Goal: Task Accomplishment & Management: Manage account settings

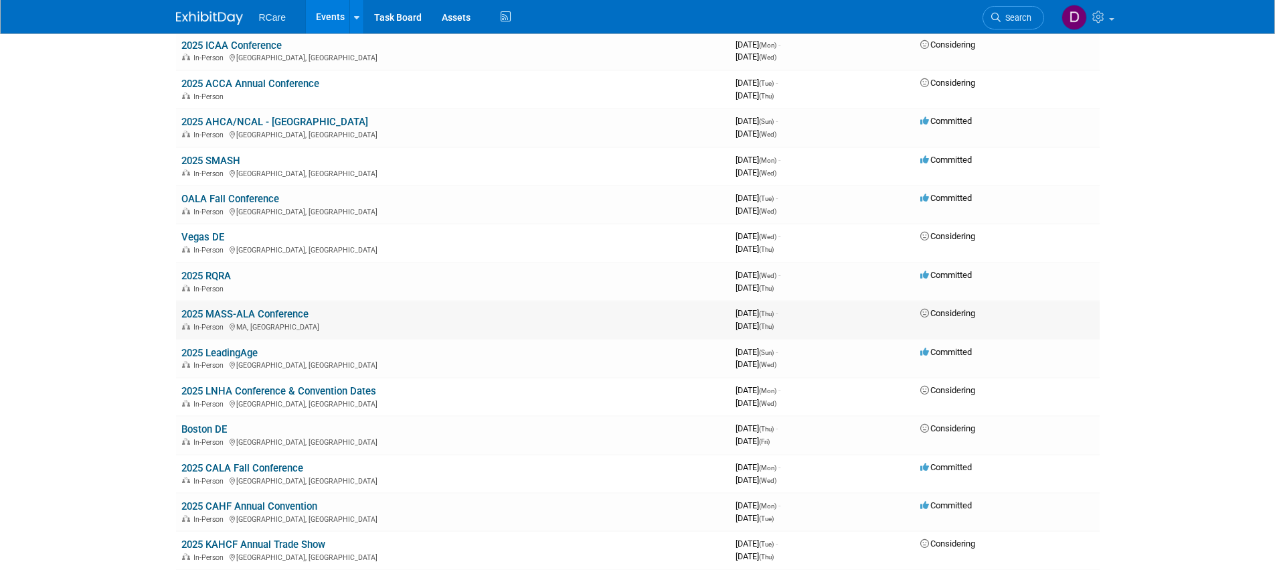
scroll to position [187, 0]
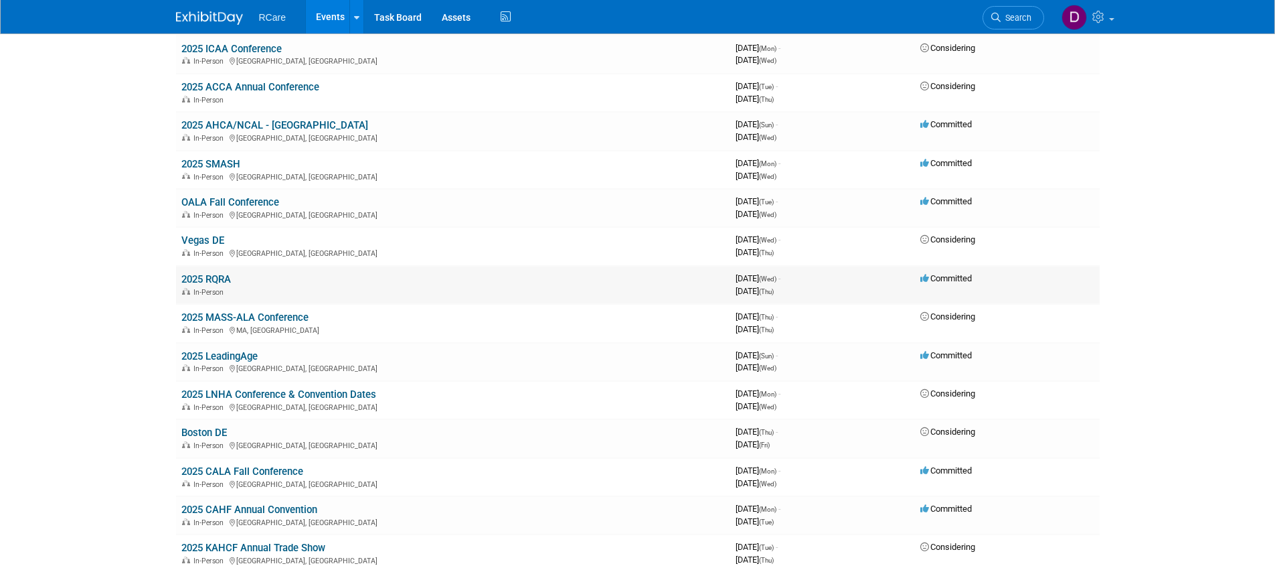
click at [209, 273] on link "2025 RQRA" at bounding box center [206, 279] width 50 height 12
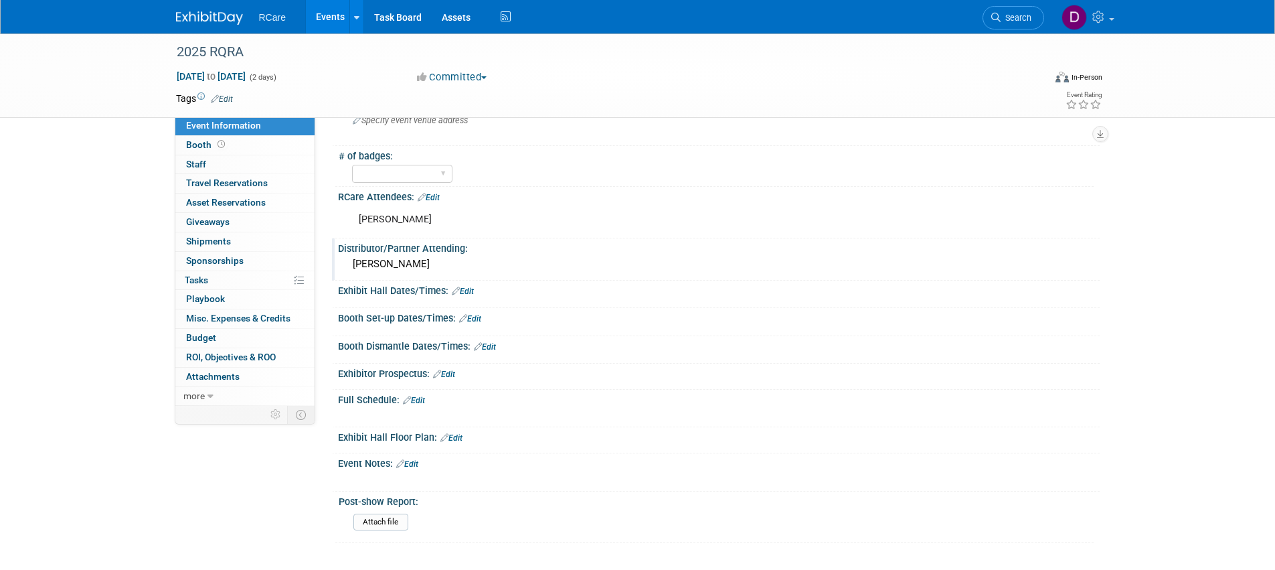
scroll to position [163, 0]
click at [233, 185] on span "Travel Reservations 0" at bounding box center [227, 182] width 82 height 11
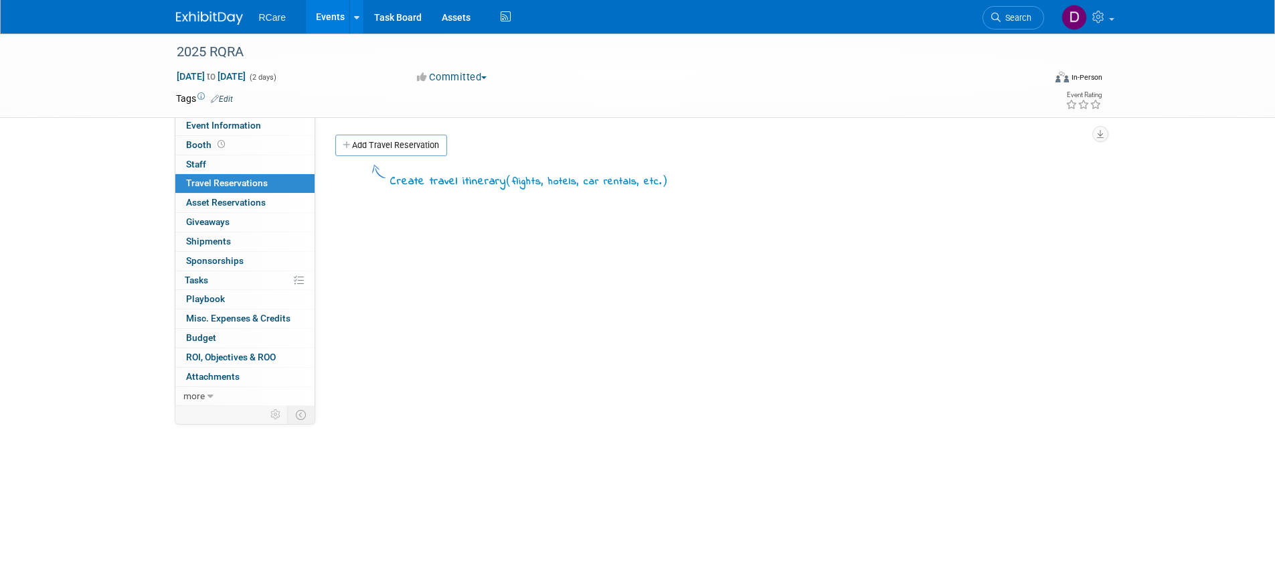
drag, startPoint x: 391, startPoint y: 147, endPoint x: 437, endPoint y: 173, distance: 52.2
click at [391, 147] on link "Add Travel Reservation" at bounding box center [391, 145] width 112 height 21
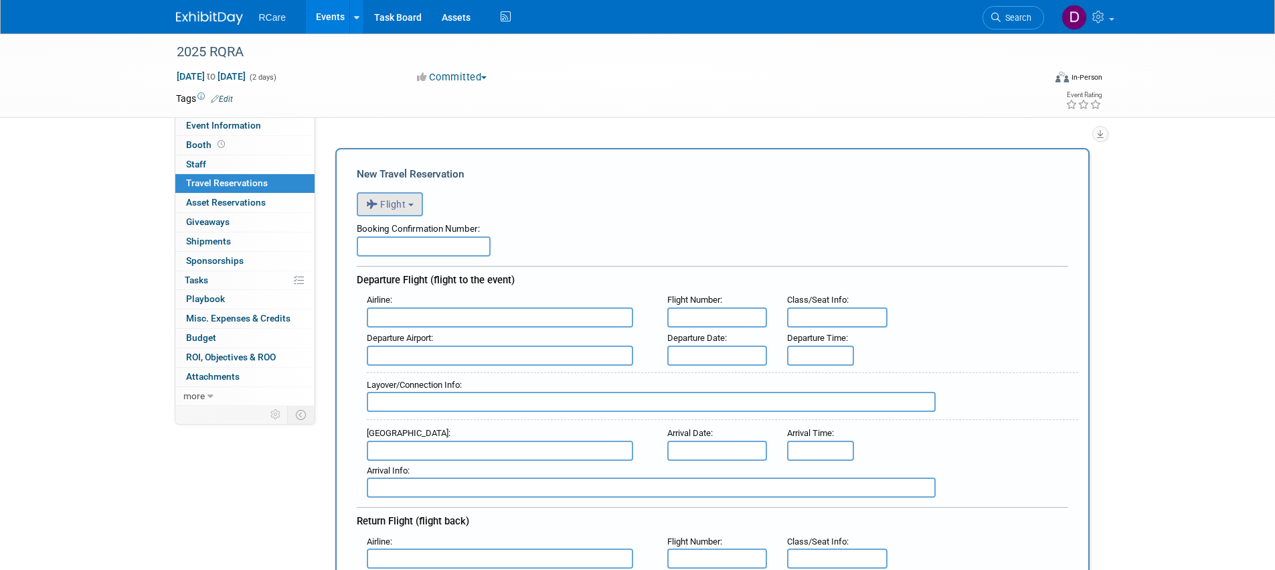
click at [400, 210] on button "Flight" at bounding box center [390, 204] width 66 height 24
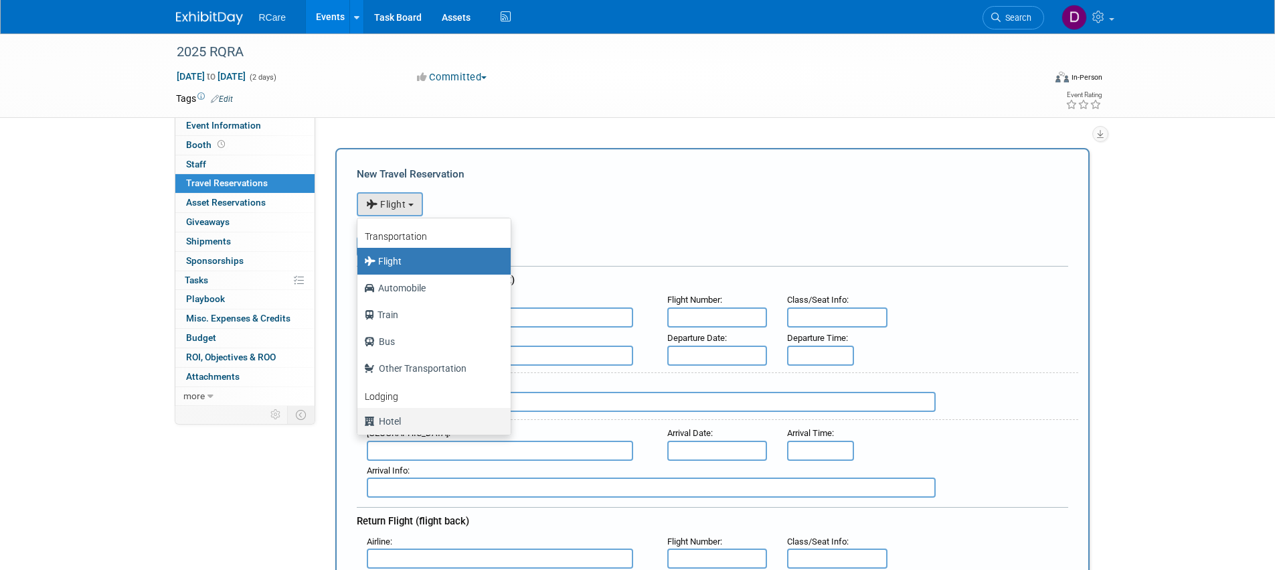
drag, startPoint x: 424, startPoint y: 420, endPoint x: 433, endPoint y: 413, distance: 11.5
click at [424, 420] on label "Hotel" at bounding box center [430, 420] width 133 height 21
click at [360, 420] on input "Hotel" at bounding box center [355, 419] width 9 height 9
select select "6"
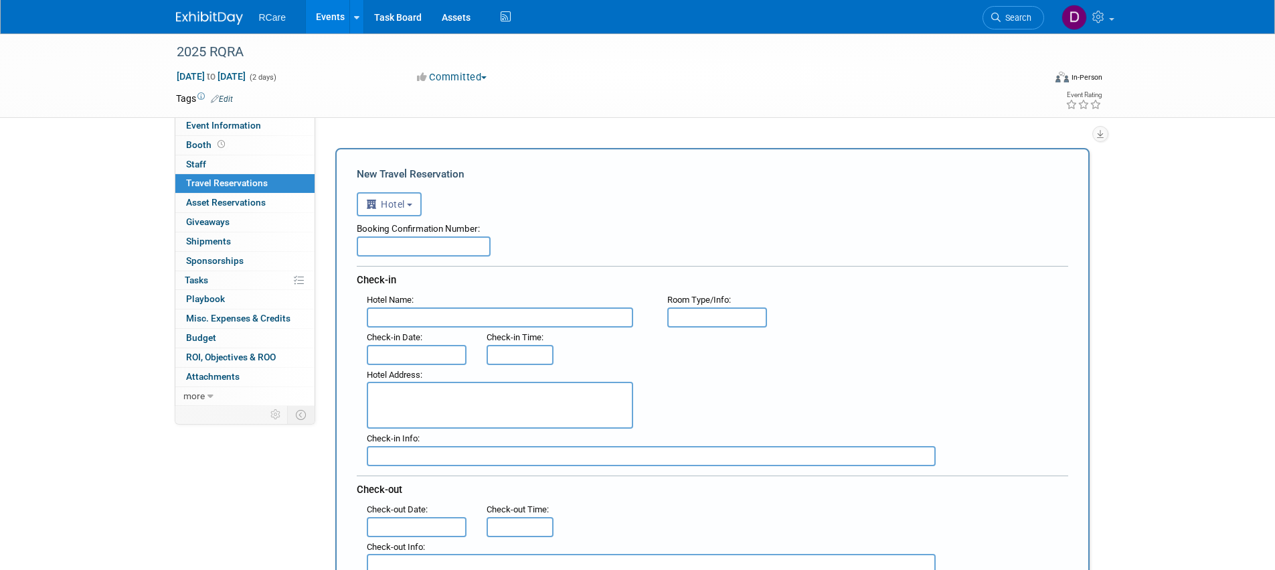
click at [442, 244] on input "text" at bounding box center [424, 246] width 134 height 20
type input "80881411"
type input "[GEOGRAPHIC_DATA] [GEOGRAPHIC_DATA]"
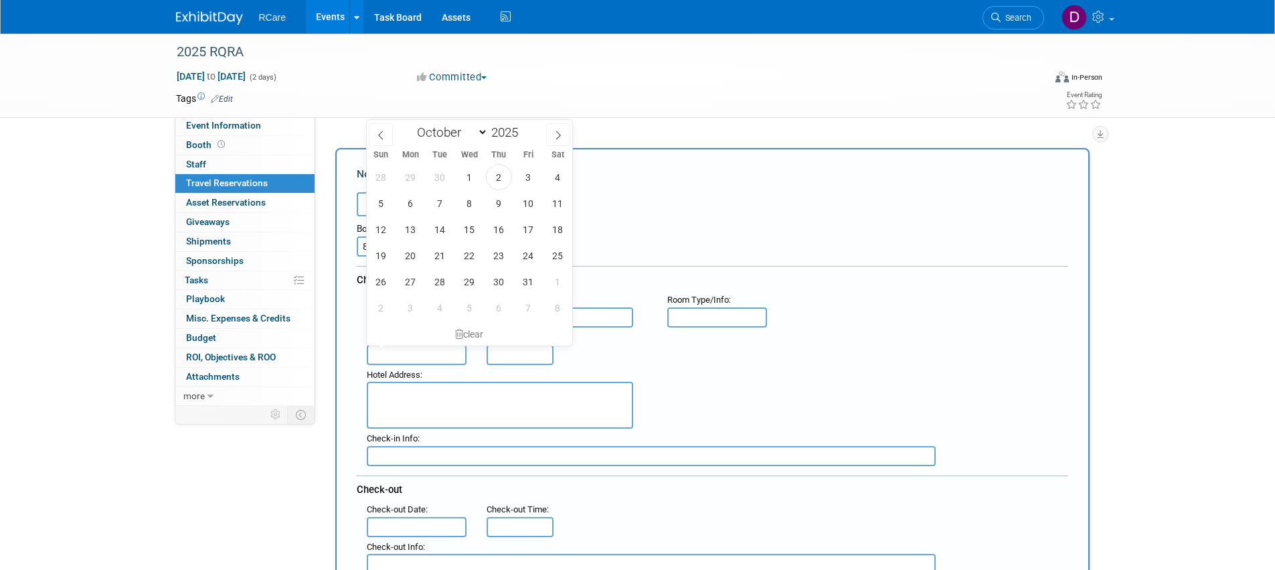
click at [431, 347] on input "text" at bounding box center [417, 355] width 100 height 20
drag, startPoint x: 439, startPoint y: 252, endPoint x: 464, endPoint y: 257, distance: 26.0
click at [440, 252] on span "21" at bounding box center [440, 255] width 26 height 26
type input "[DATE]"
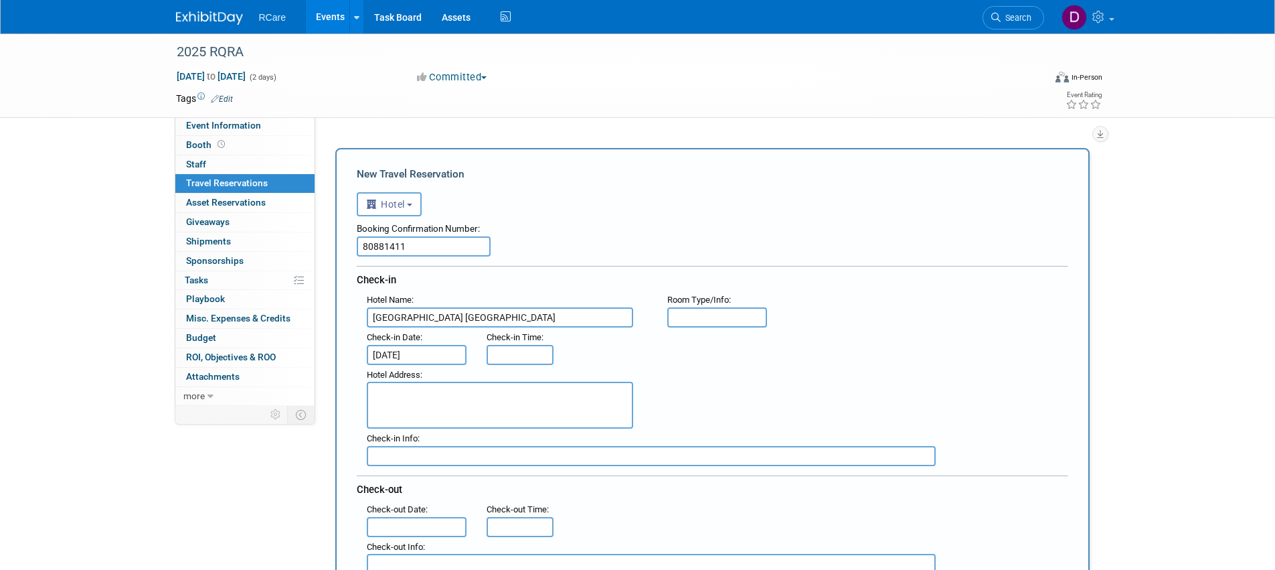
type input "3:00 PM"
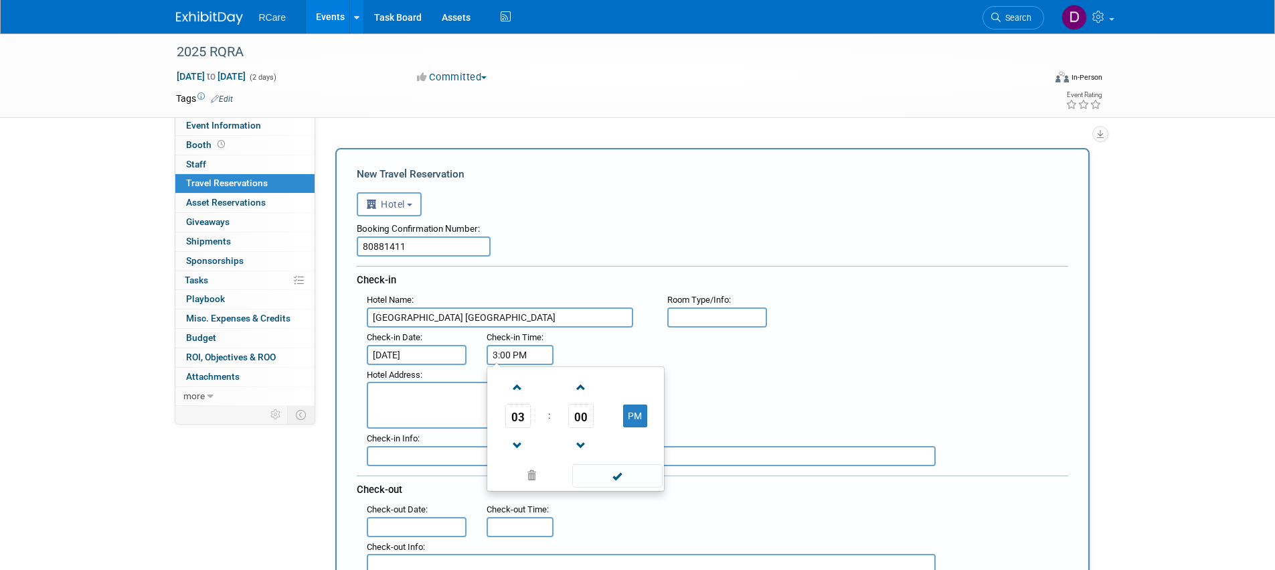
click at [519, 345] on input "3:00 PM" at bounding box center [520, 355] width 67 height 20
drag, startPoint x: 414, startPoint y: 394, endPoint x: 443, endPoint y: 394, distance: 28.1
click at [415, 394] on textarea at bounding box center [500, 405] width 266 height 47
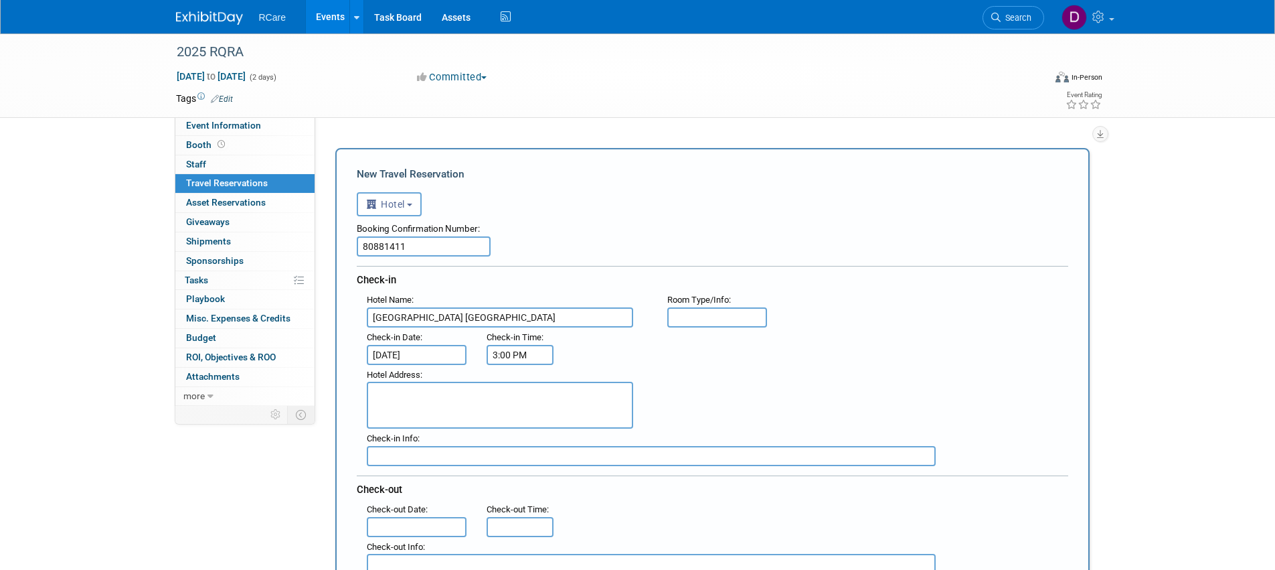
scroll to position [1, 0]
paste textarea "985 Boul. [STREET_ADDRESS]"
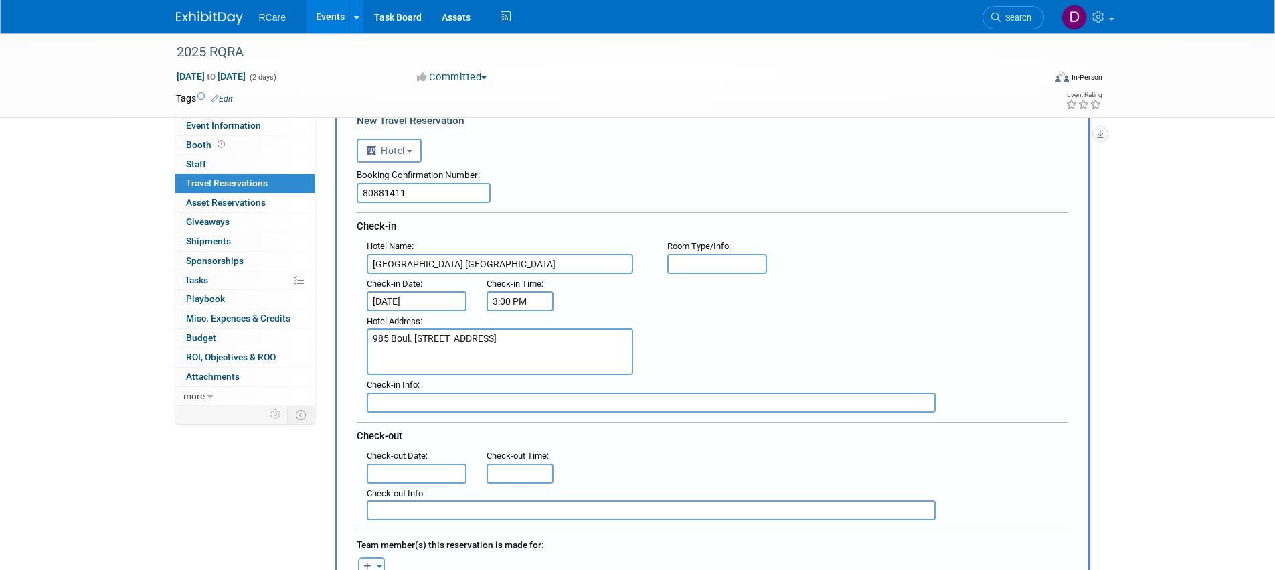
scroll to position [65, 0]
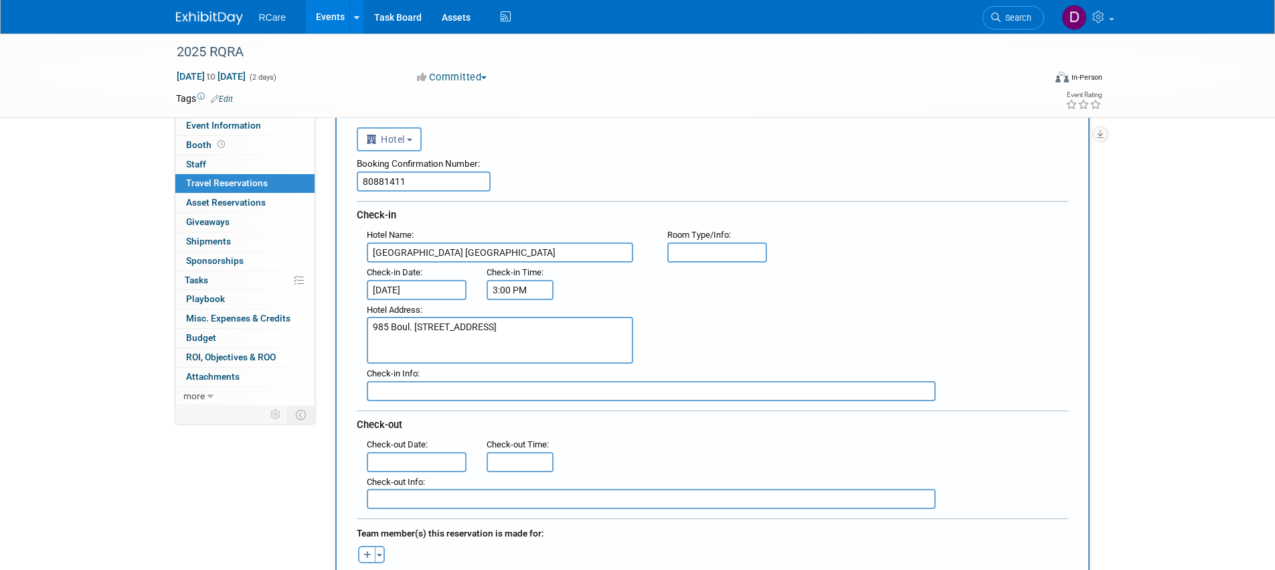
type textarea "985 Boul. [STREET_ADDRESS]"
drag, startPoint x: 392, startPoint y: 246, endPoint x: 403, endPoint y: 246, distance: 10.7
click at [392, 246] on input "[GEOGRAPHIC_DATA] [GEOGRAPHIC_DATA]" at bounding box center [500, 252] width 266 height 20
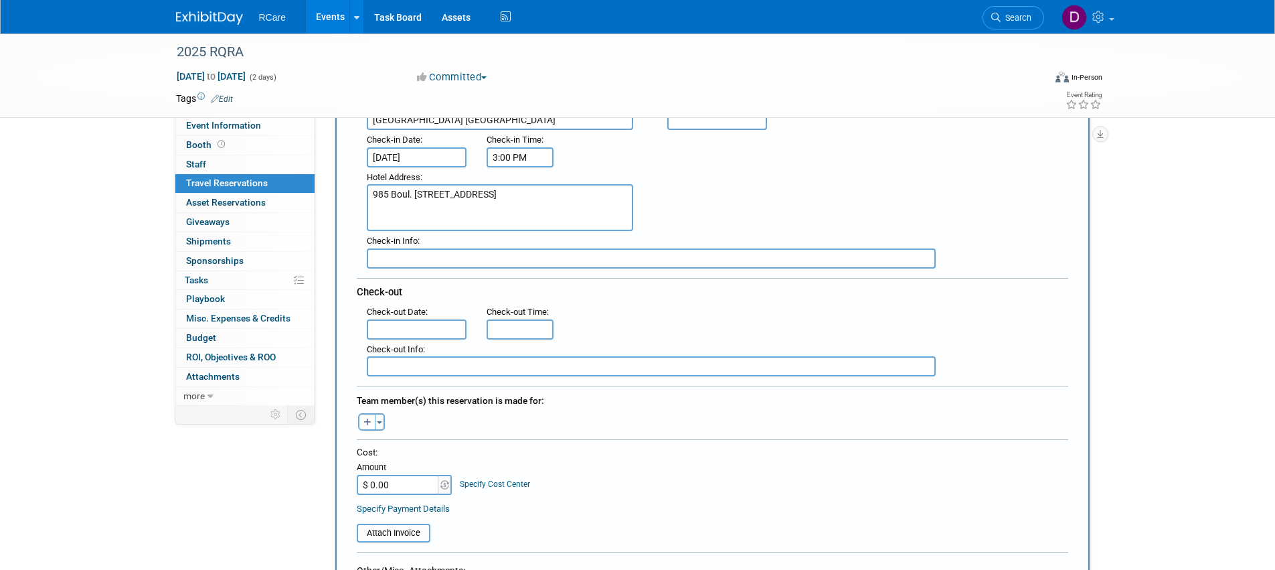
scroll to position [204, 0]
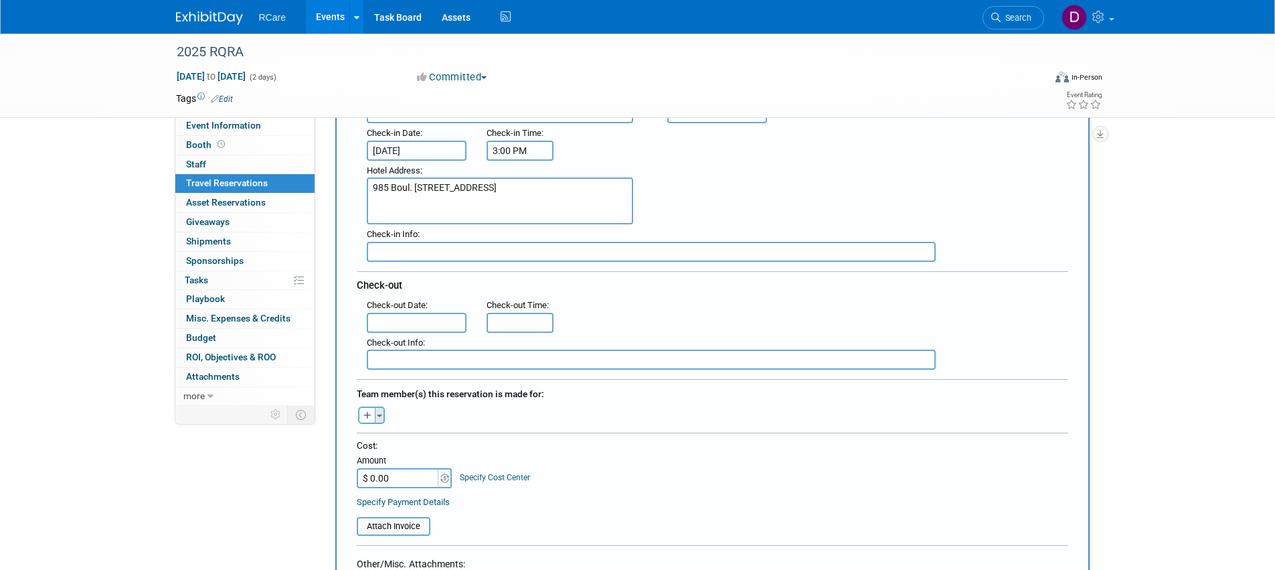
type input "[GEOGRAPHIC_DATA] [GEOGRAPHIC_DATA]"
click at [379, 414] on button "Toggle Dropdown" at bounding box center [380, 414] width 10 height 17
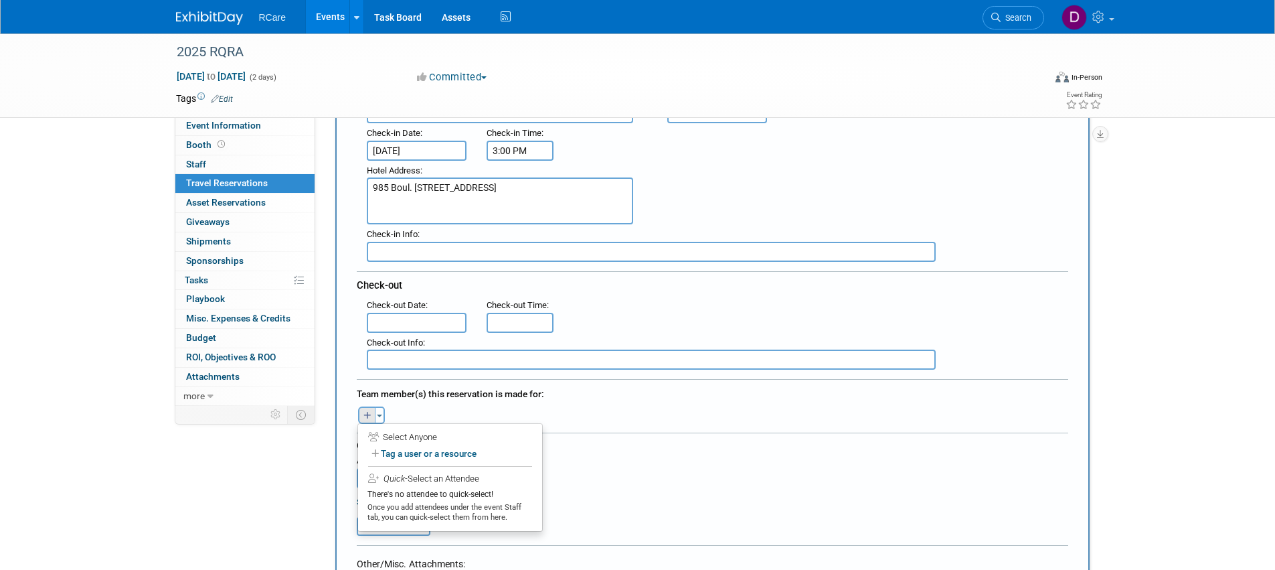
click at [371, 413] on icon "button" at bounding box center [368, 416] width 8 height 9
select select
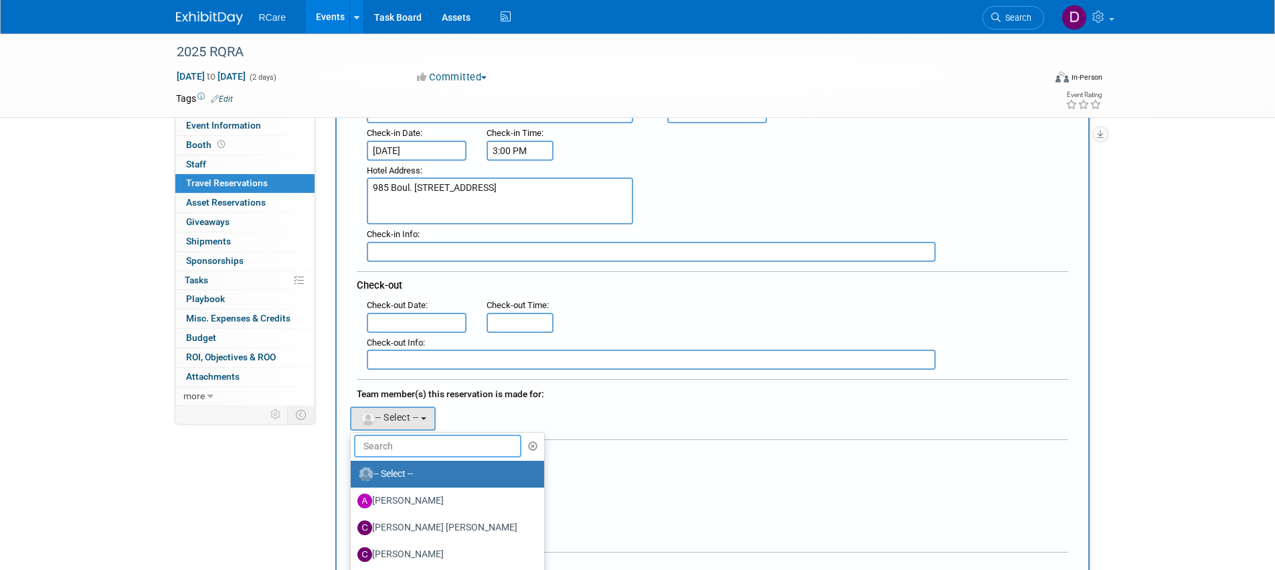
click at [389, 437] on input "text" at bounding box center [438, 445] width 168 height 23
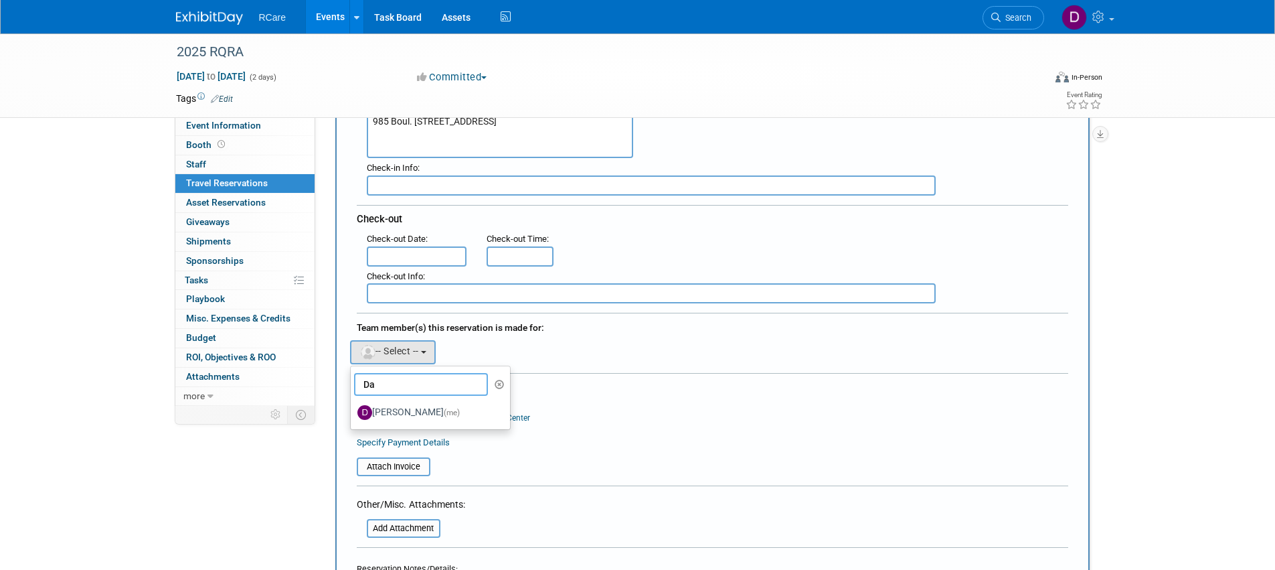
scroll to position [274, 0]
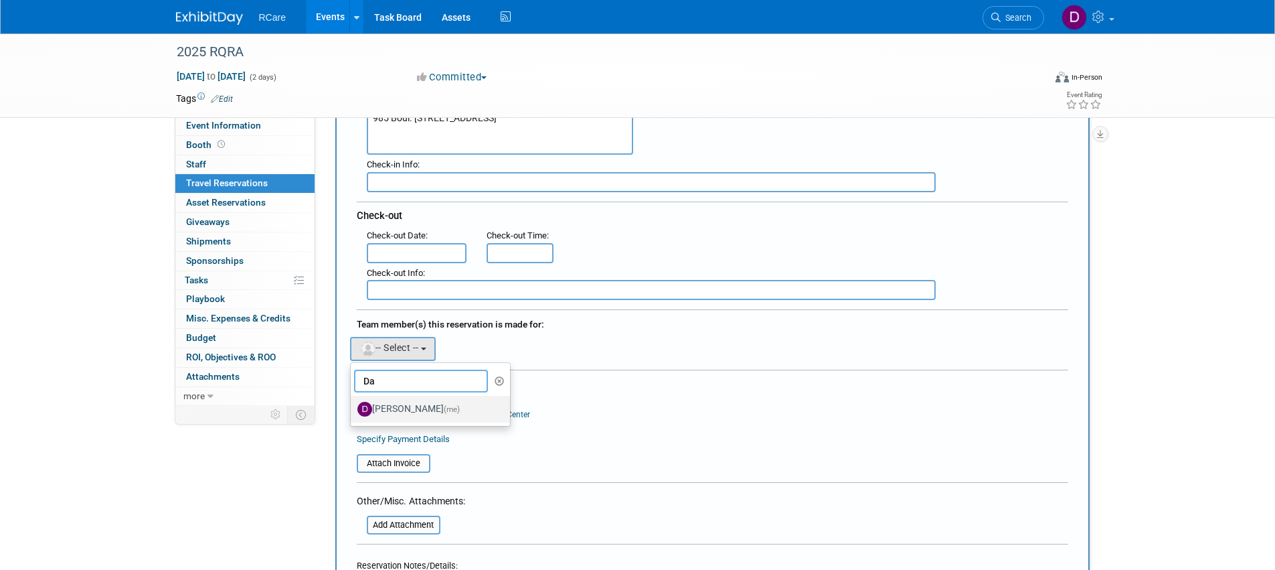
type input "Da"
drag, startPoint x: 412, startPoint y: 408, endPoint x: 420, endPoint y: 412, distance: 9.0
click at [412, 408] on label "[PERSON_NAME] (me)" at bounding box center [428, 408] width 140 height 21
click at [353, 408] on input "[PERSON_NAME] (me)" at bounding box center [348, 407] width 9 height 9
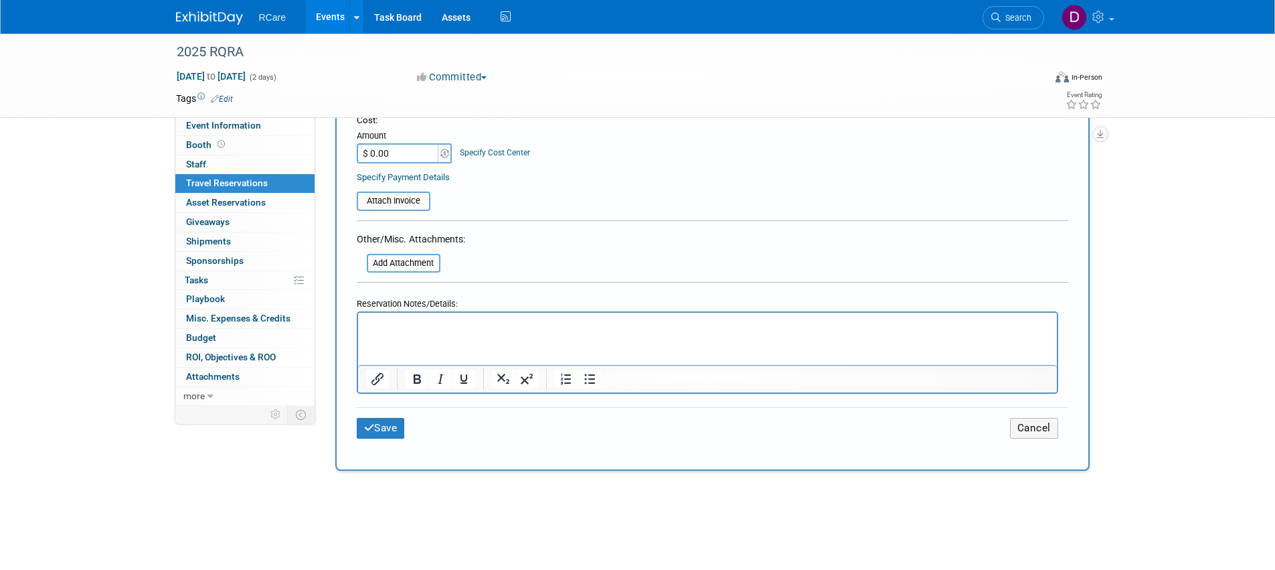
scroll to position [566, 0]
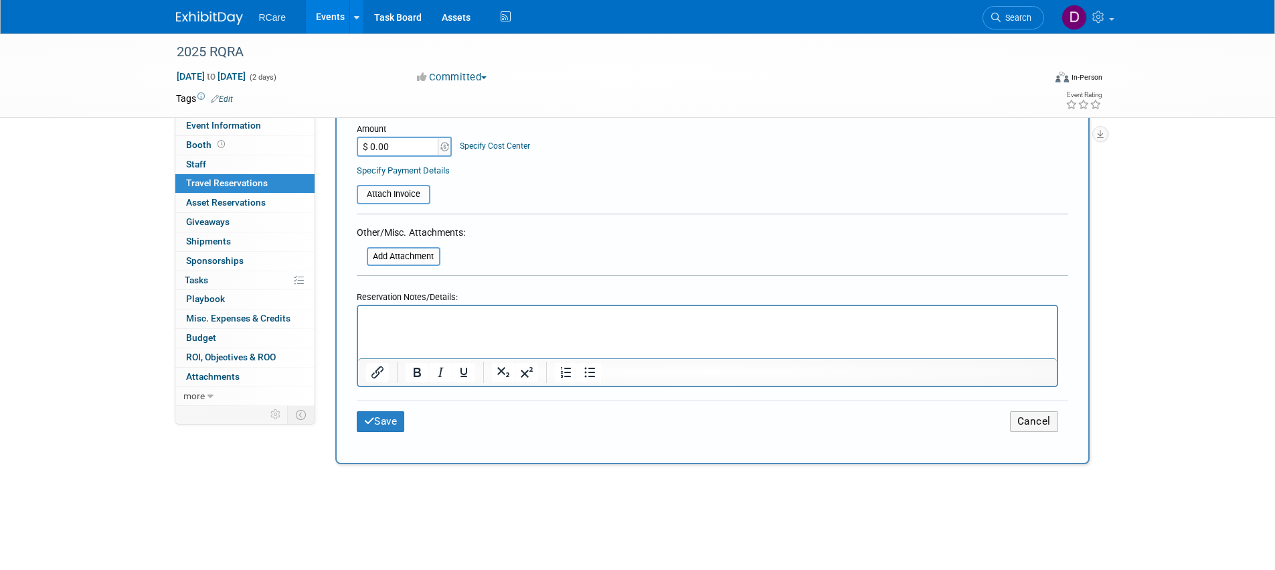
drag, startPoint x: 390, startPoint y: 409, endPoint x: 406, endPoint y: 412, distance: 17.0
click at [390, 411] on button "Save" at bounding box center [381, 421] width 48 height 21
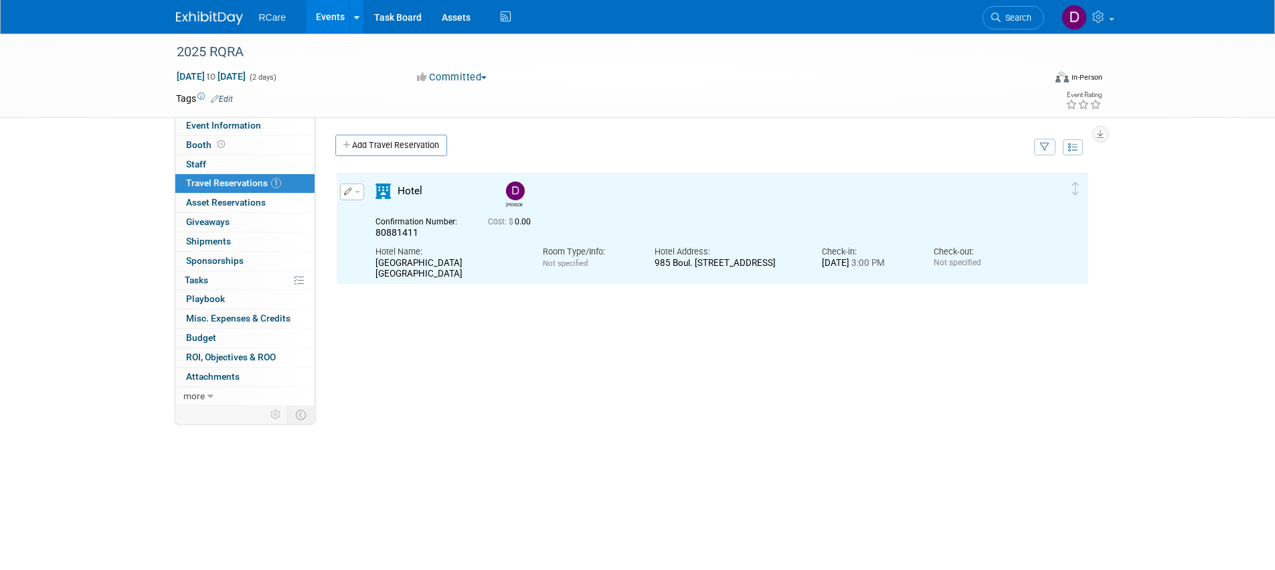
scroll to position [0, 0]
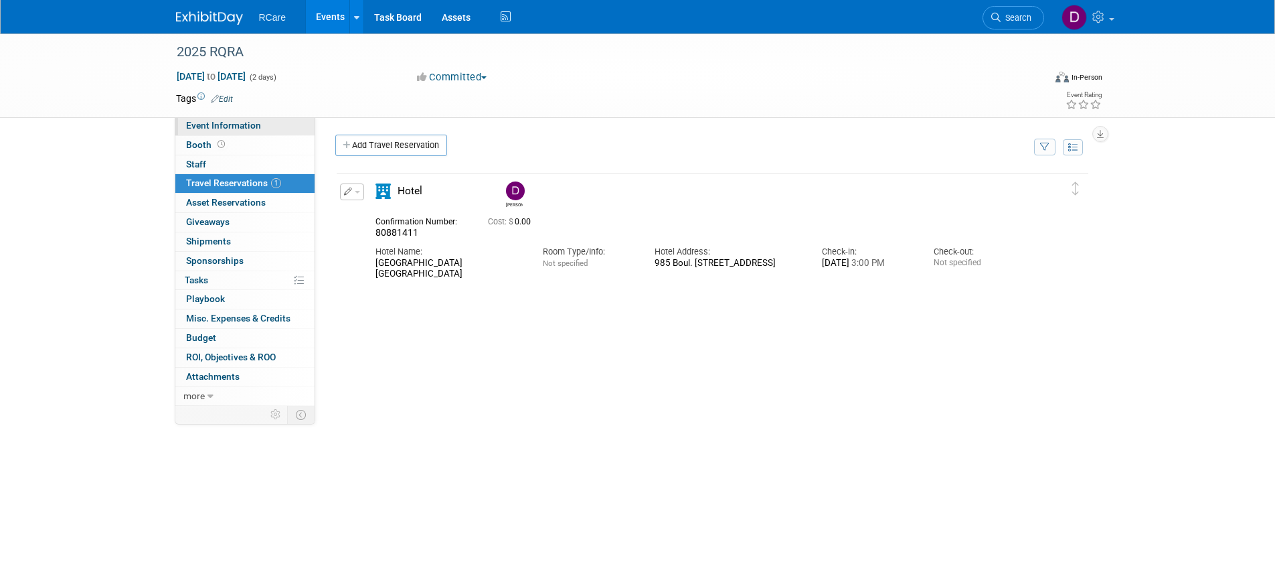
click at [218, 127] on span "Event Information" at bounding box center [223, 125] width 75 height 11
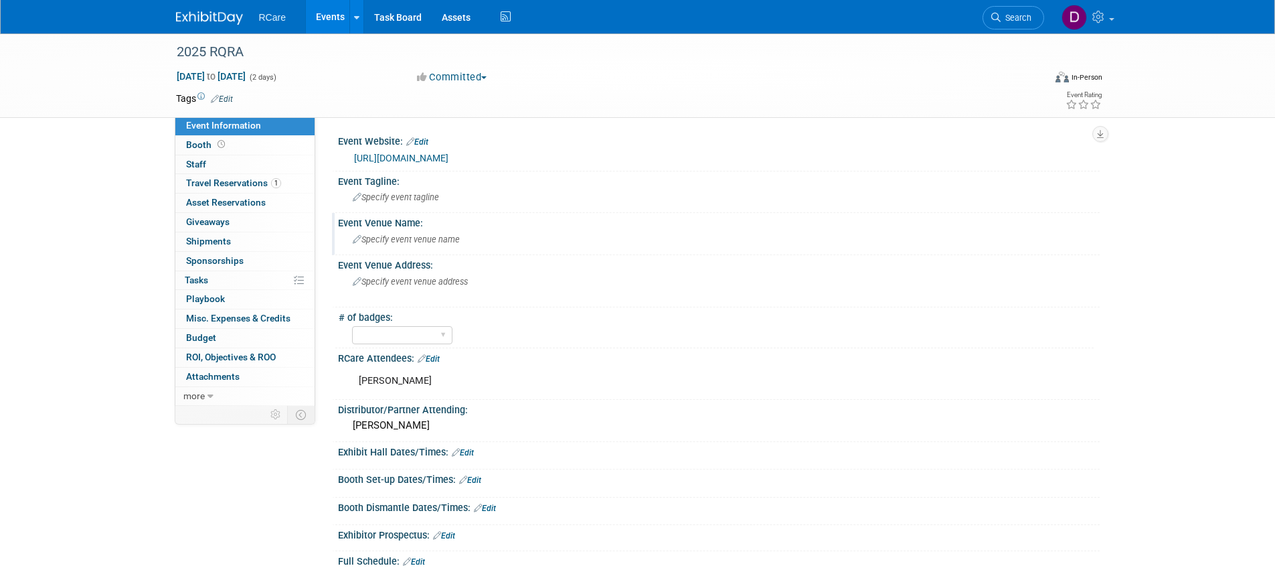
click at [380, 236] on span "Specify event venue name" at bounding box center [406, 239] width 107 height 10
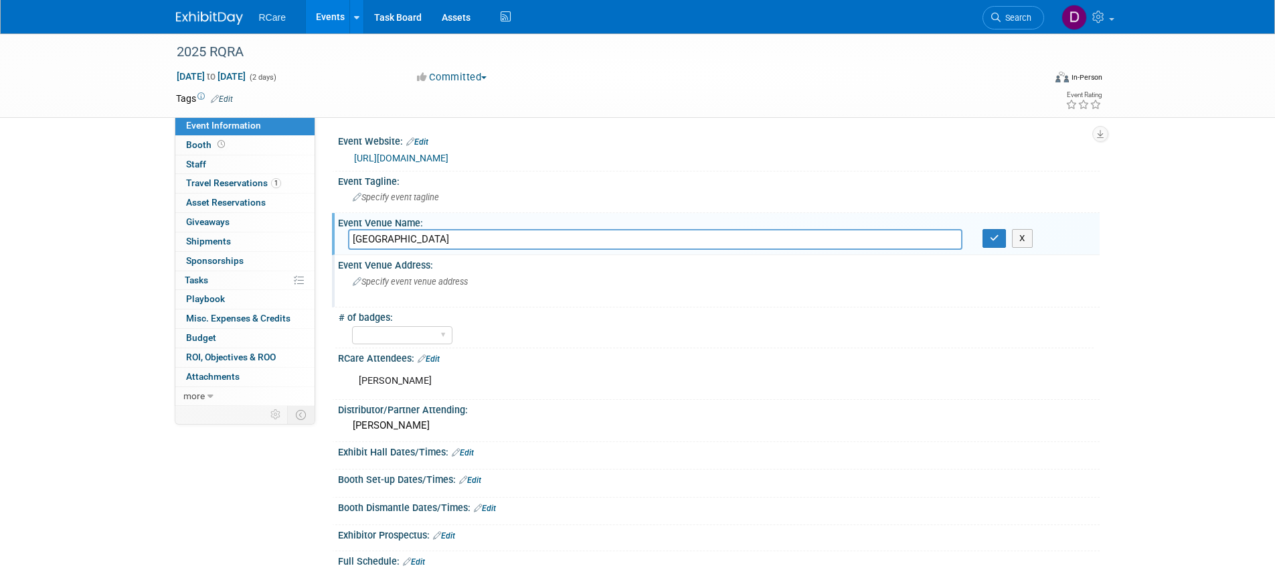
type input "[GEOGRAPHIC_DATA]"
click at [383, 276] on span "Specify event venue address" at bounding box center [410, 281] width 115 height 10
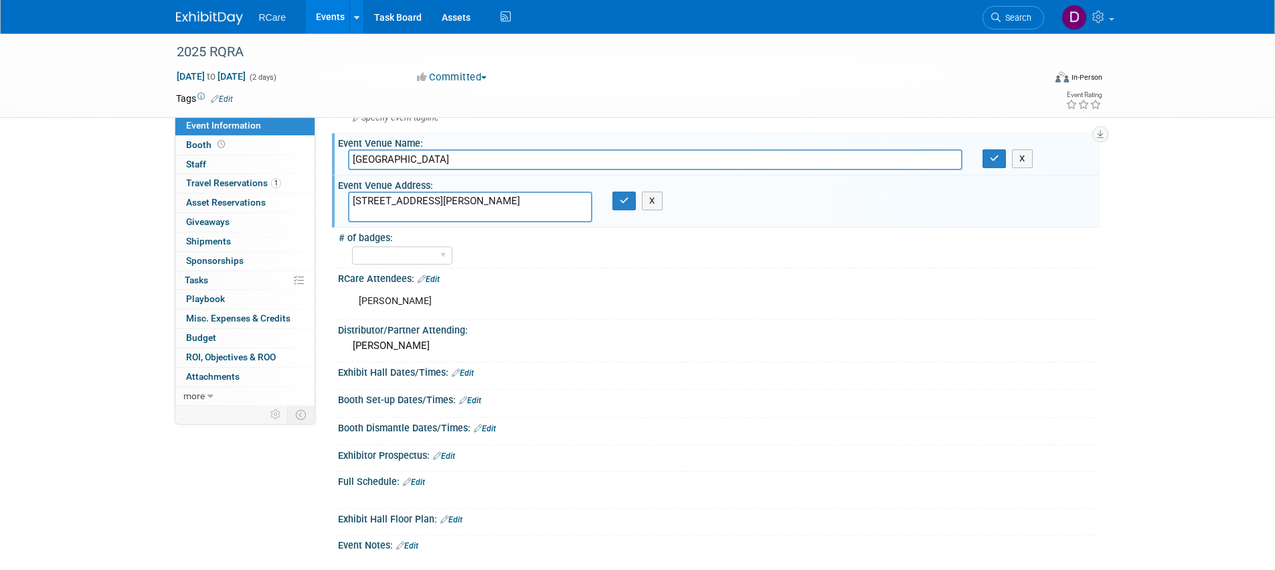
scroll to position [66, 0]
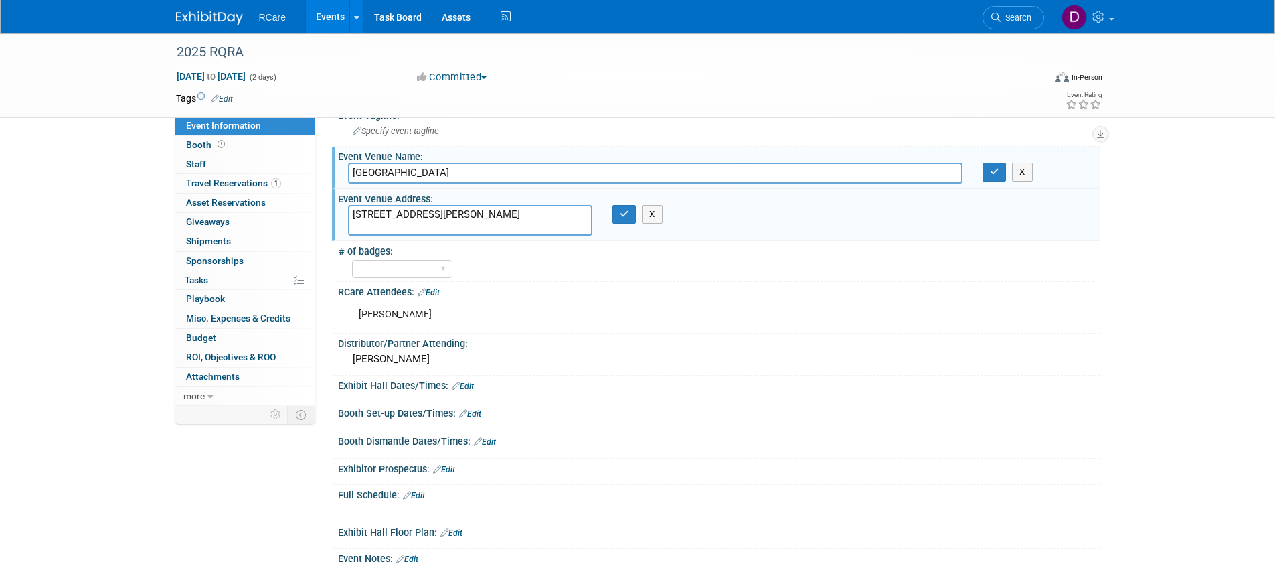
type textarea "[STREET_ADDRESS][PERSON_NAME]"
click at [476, 303] on div "[PERSON_NAME]" at bounding box center [650, 314] width 603 height 27
click at [629, 213] on icon "button" at bounding box center [624, 214] width 9 height 9
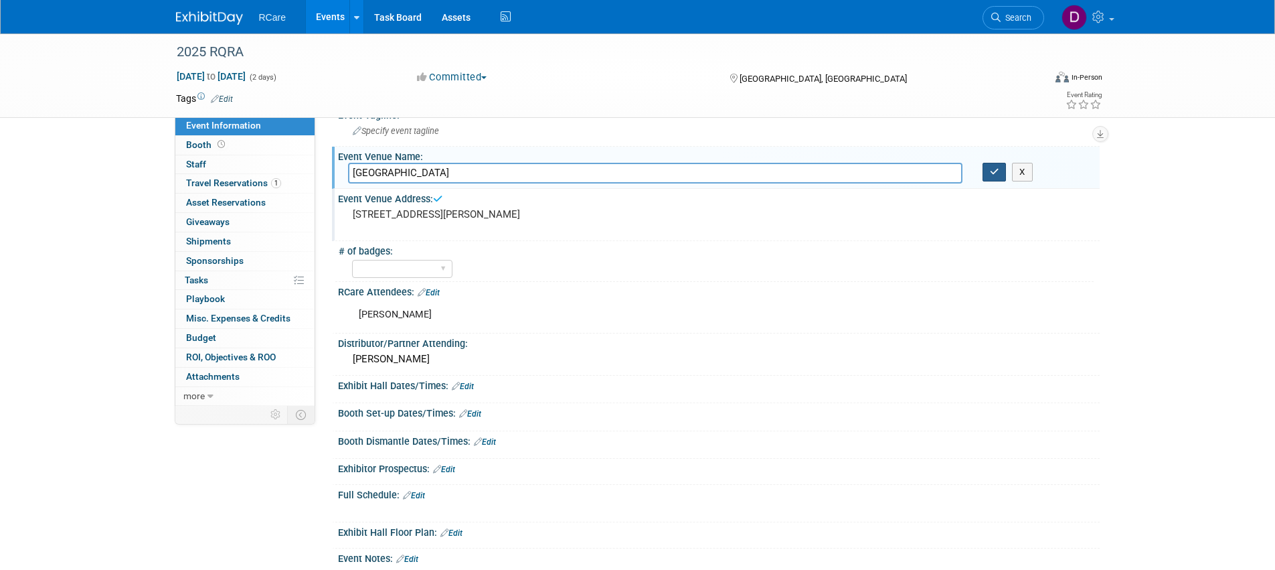
click at [994, 175] on button "button" at bounding box center [995, 172] width 24 height 19
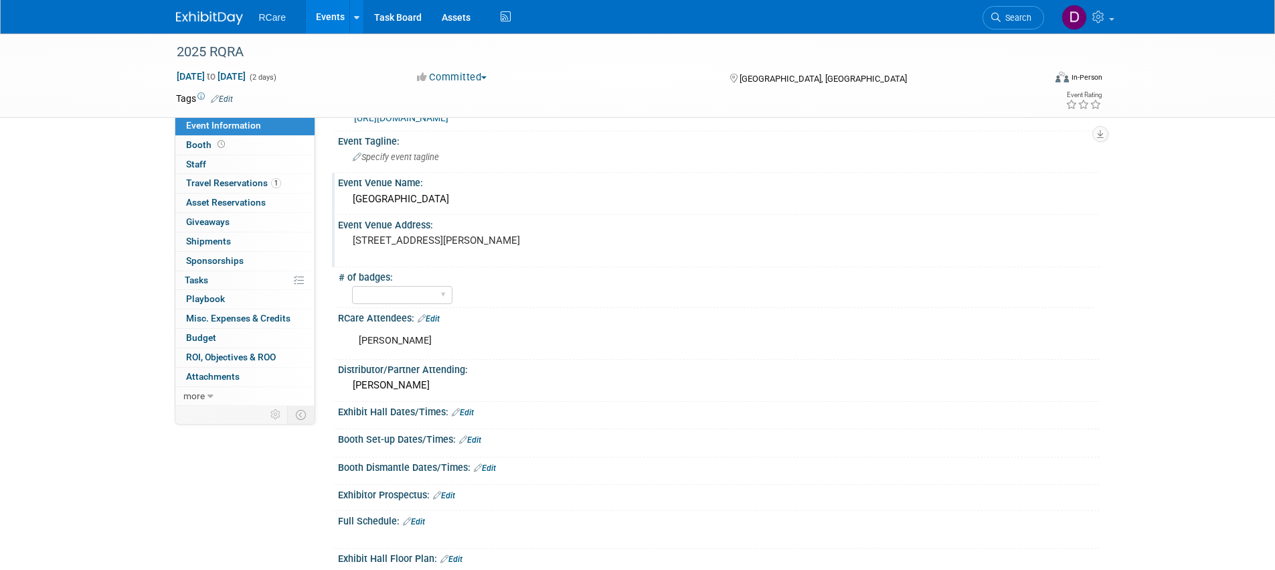
scroll to position [49, 0]
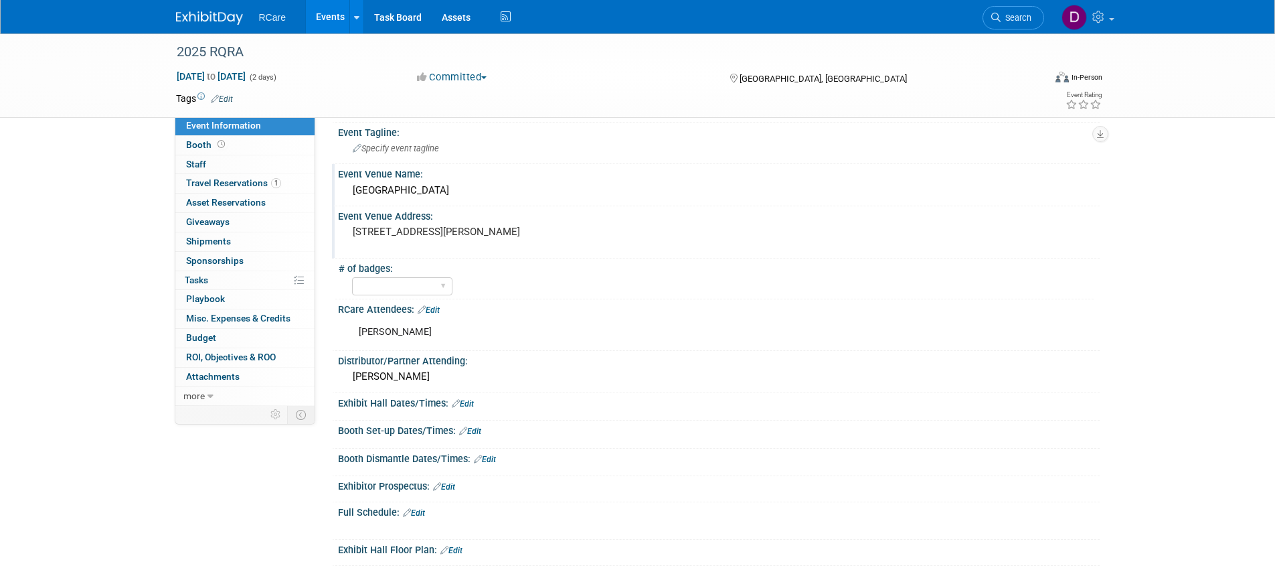
click at [421, 509] on link "Edit" at bounding box center [414, 512] width 22 height 9
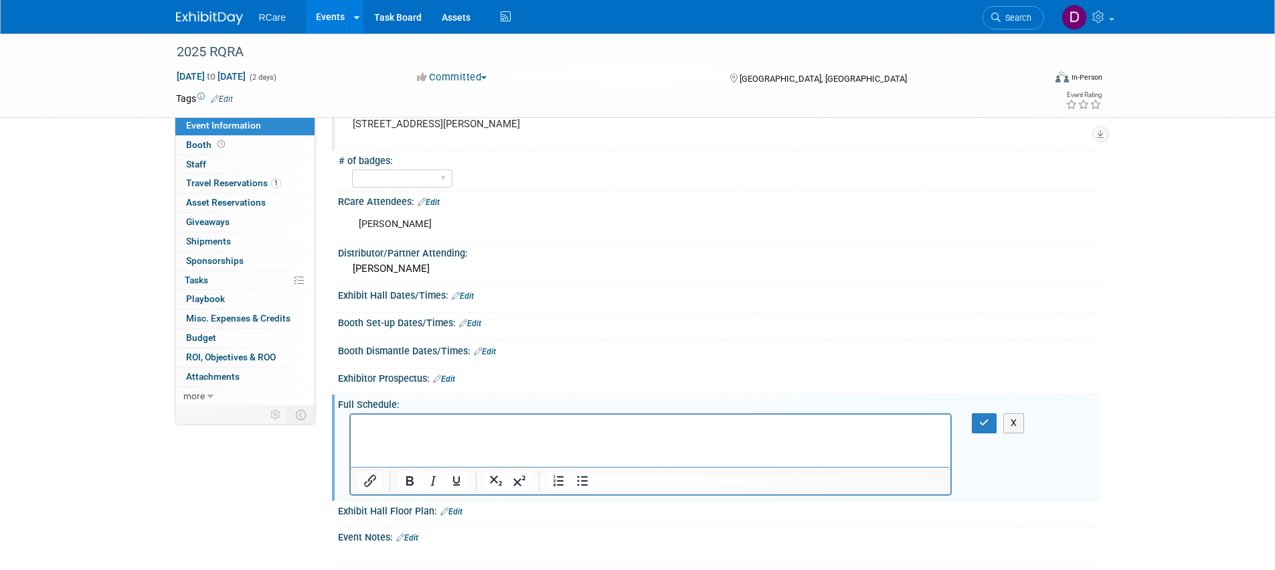
scroll to position [168, 0]
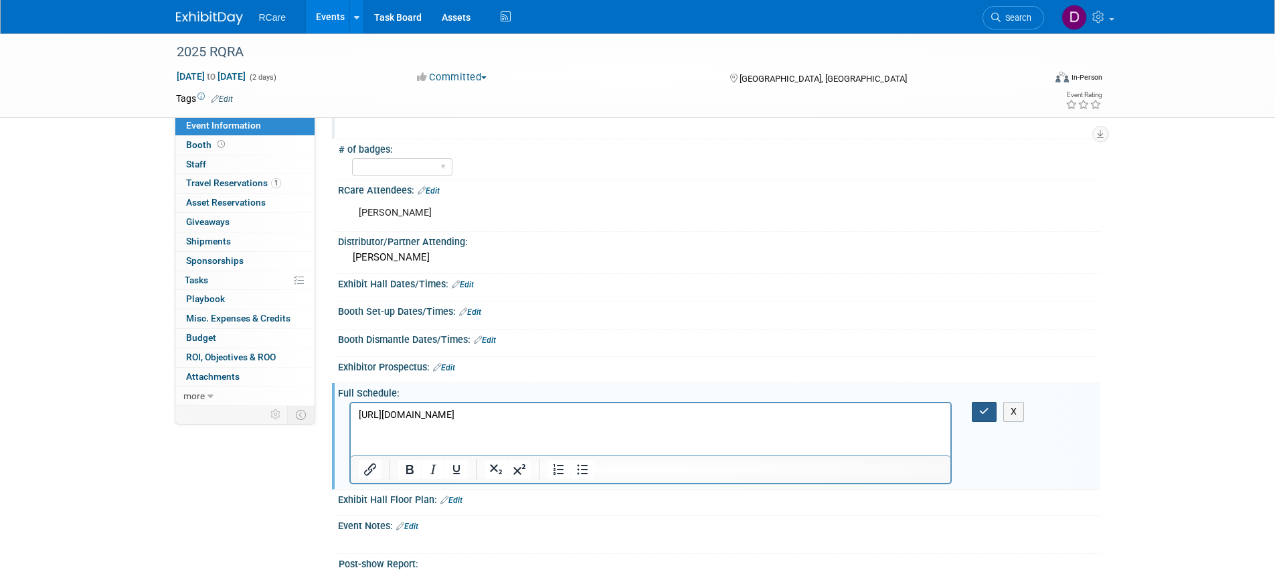
drag, startPoint x: 37, startPoint y: 17, endPoint x: 980, endPoint y: 406, distance: 1020.6
click at [980, 406] on icon "button" at bounding box center [984, 410] width 10 height 9
